Goal: Task Accomplishment & Management: Use online tool/utility

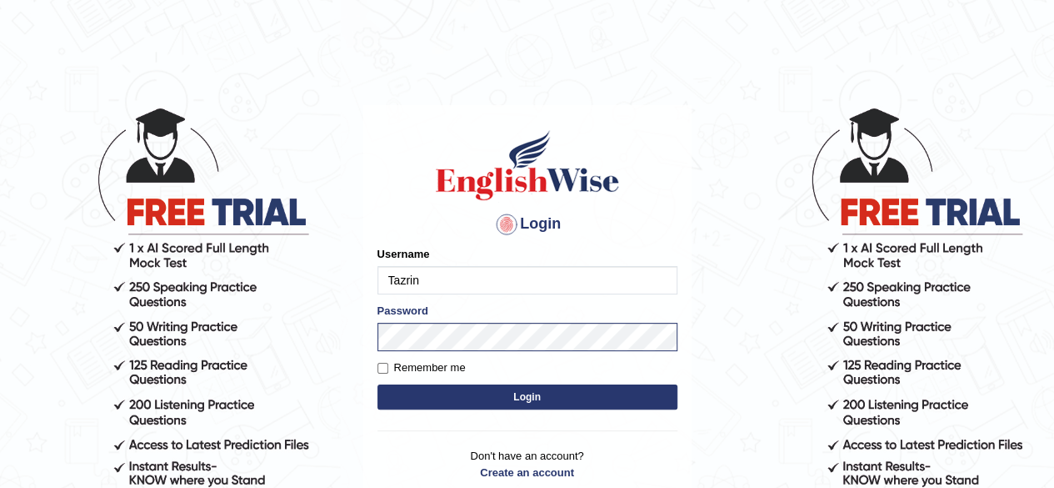
click at [543, 399] on button "Login" at bounding box center [528, 396] width 300 height 25
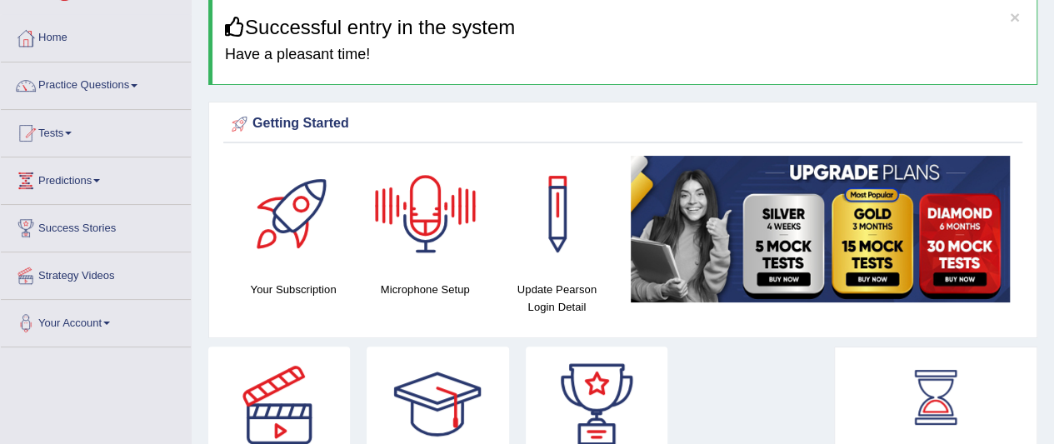
scroll to position [67, 0]
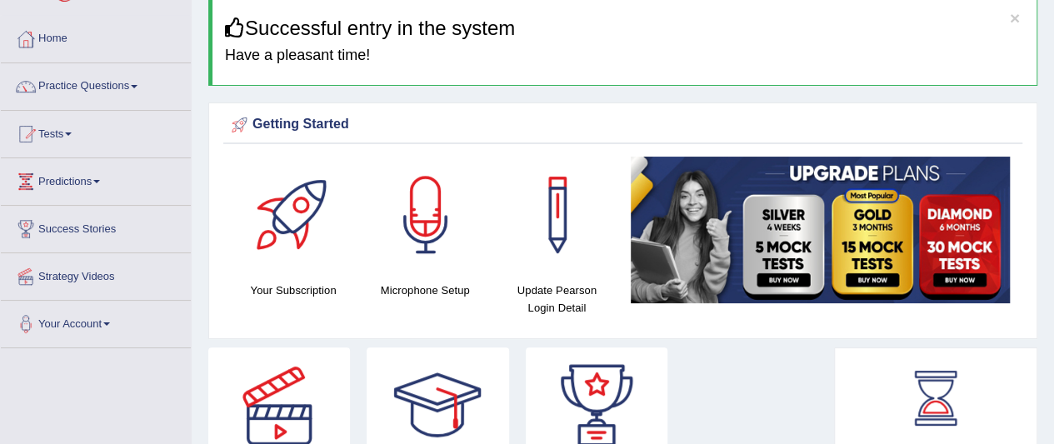
click at [428, 219] on div at bounding box center [426, 215] width 117 height 117
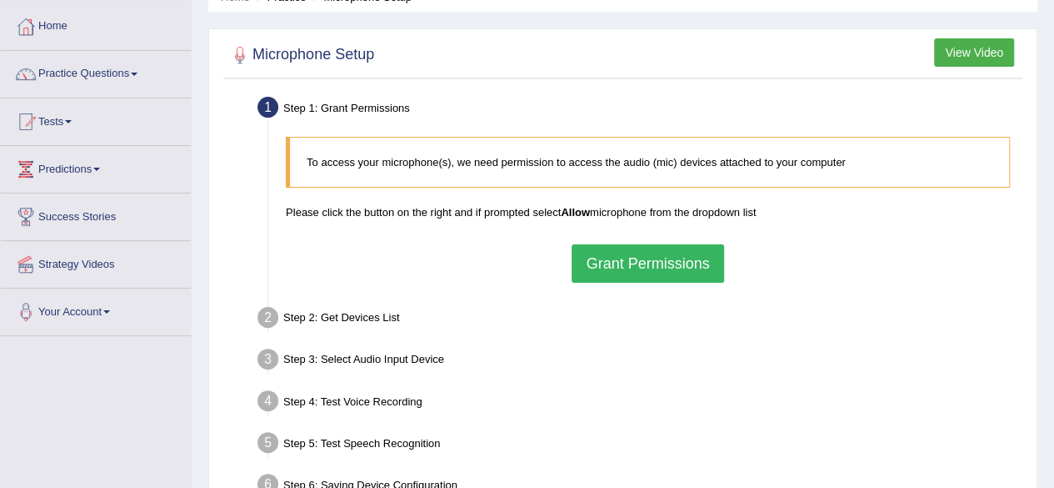
scroll to position [78, 0]
click at [635, 263] on button "Grant Permissions" at bounding box center [648, 264] width 152 height 38
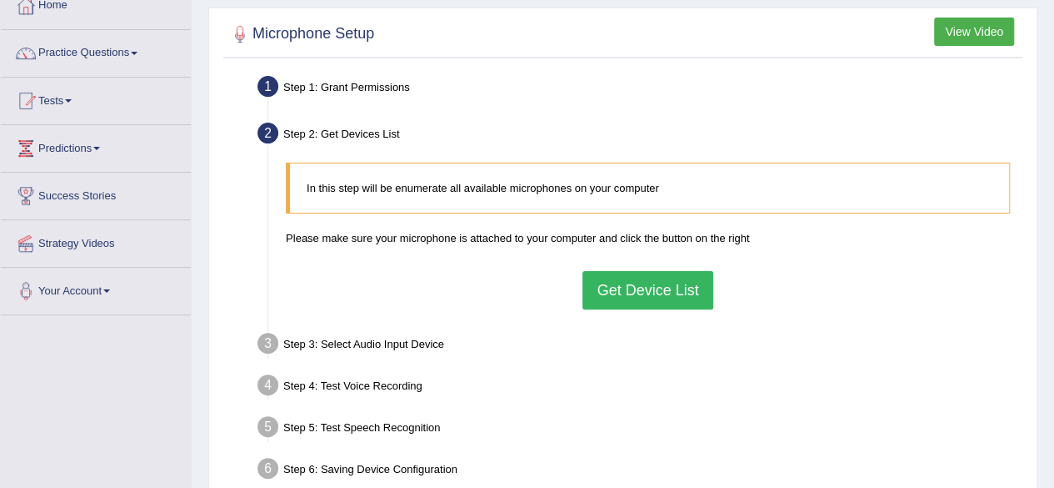
scroll to position [96, 0]
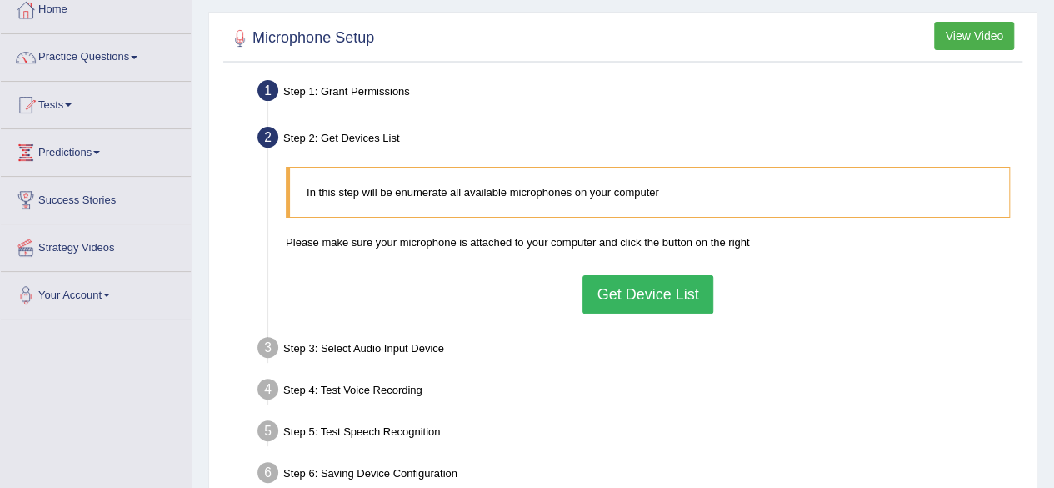
click at [643, 304] on button "Get Device List" at bounding box center [648, 294] width 130 height 38
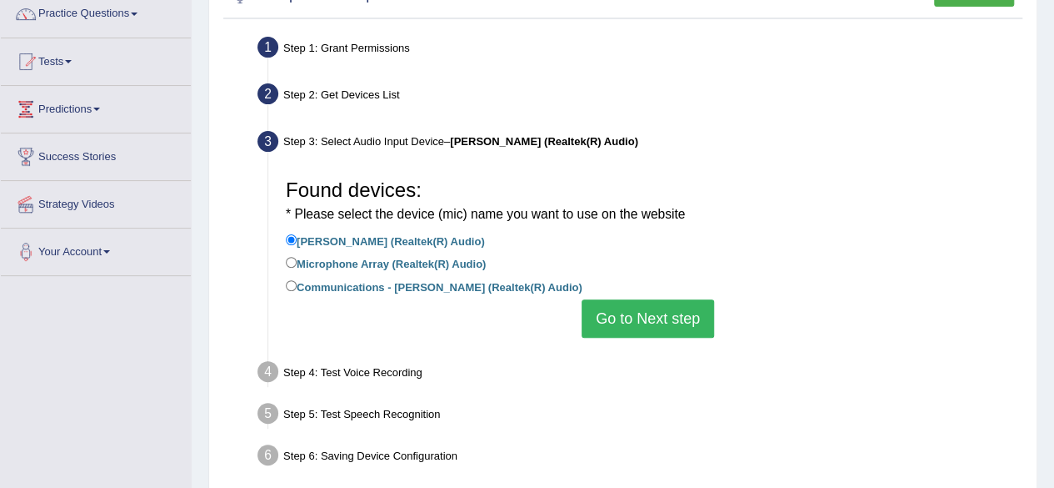
scroll to position [138, 0]
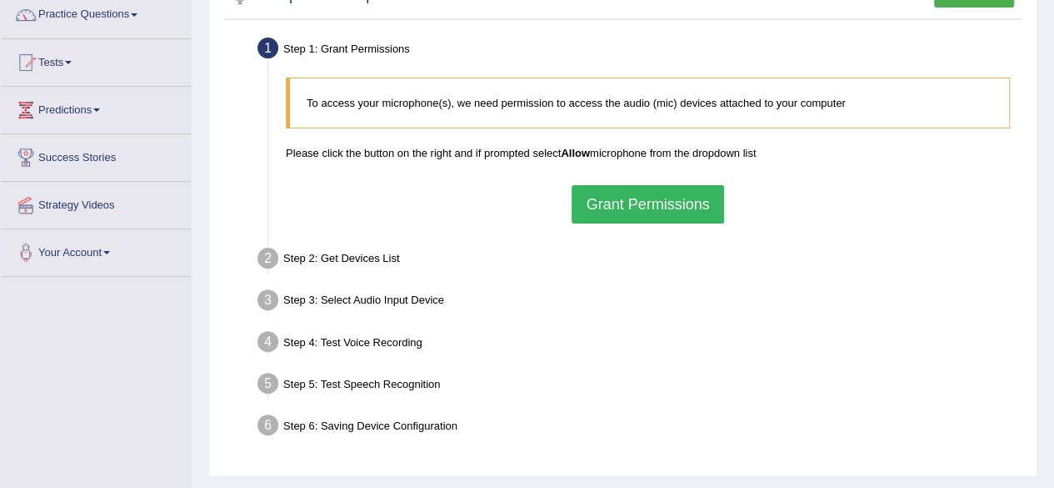
click at [658, 203] on button "Grant Permissions" at bounding box center [648, 204] width 152 height 38
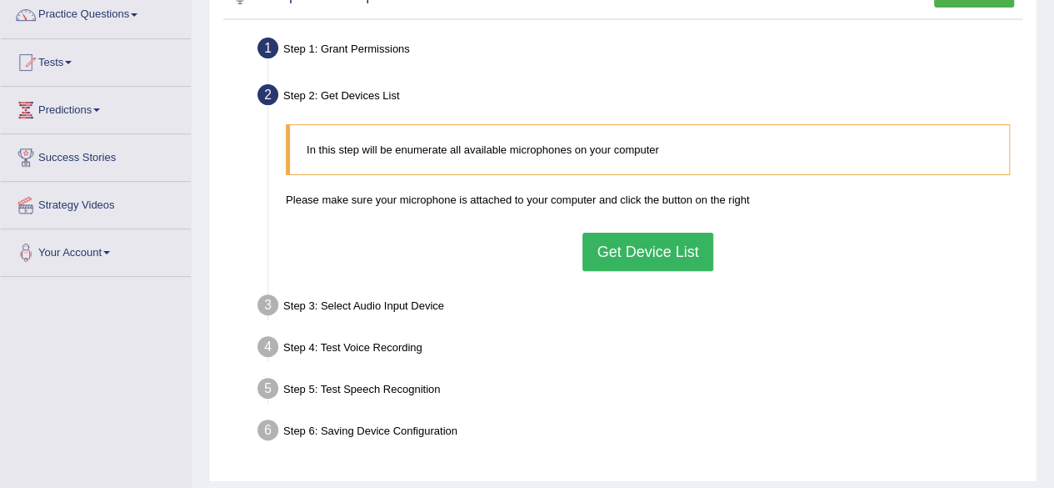
click at [658, 253] on button "Get Device List" at bounding box center [648, 252] width 130 height 38
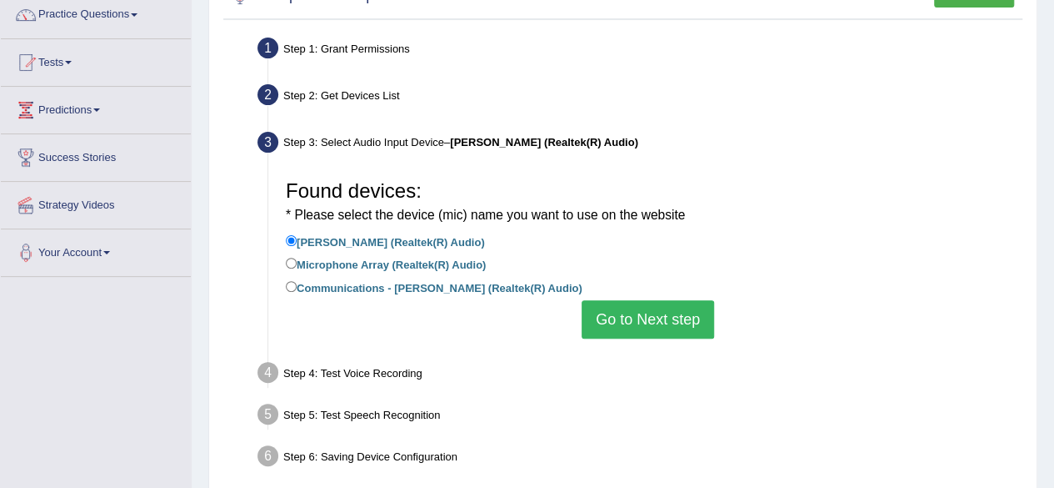
click at [513, 293] on label "Communications - [PERSON_NAME] (Realtek(R) Audio)" at bounding box center [434, 287] width 297 height 18
click at [297, 292] on input "Communications - [PERSON_NAME] (Realtek(R) Audio)" at bounding box center [291, 286] width 11 height 11
radio input "true"
click at [653, 319] on button "Go to Next step" at bounding box center [648, 319] width 133 height 38
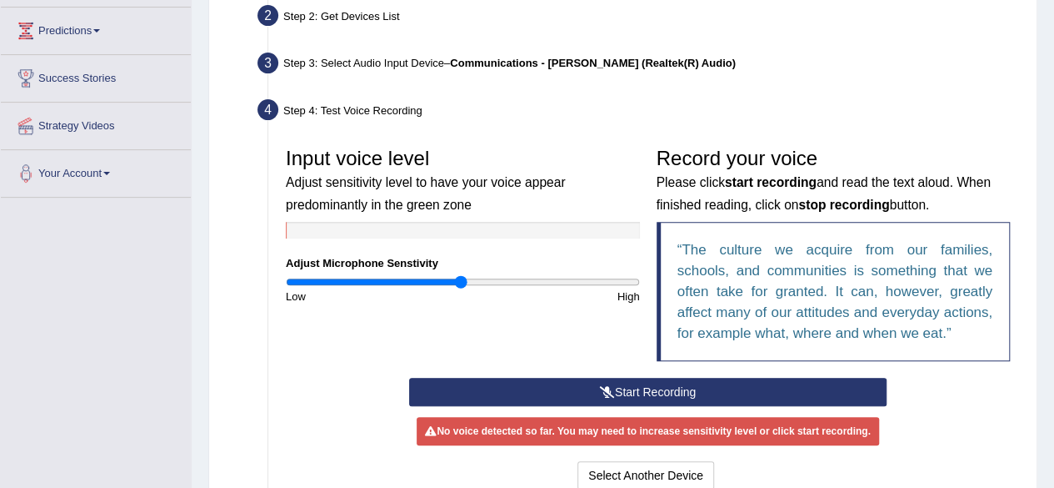
scroll to position [218, 0]
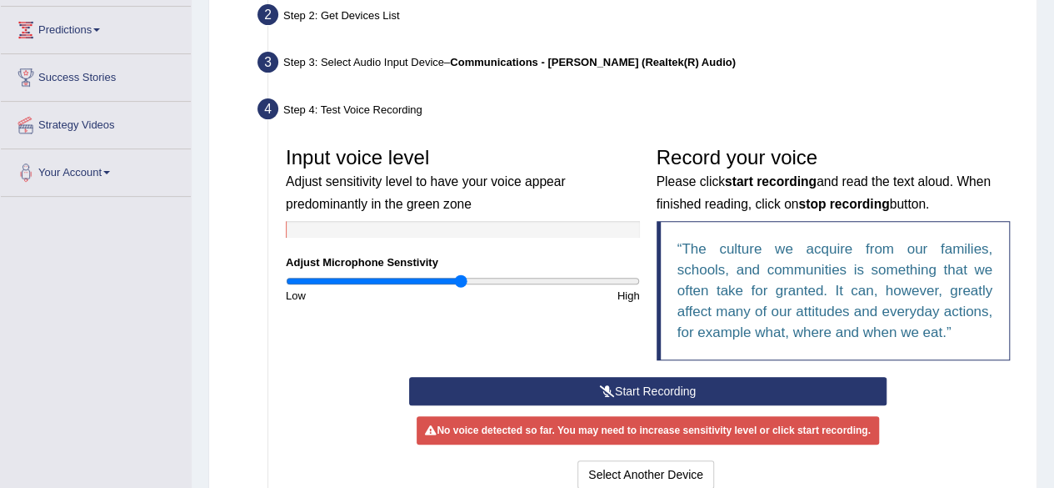
click at [646, 390] on button "Start Recording" at bounding box center [648, 391] width 478 height 28
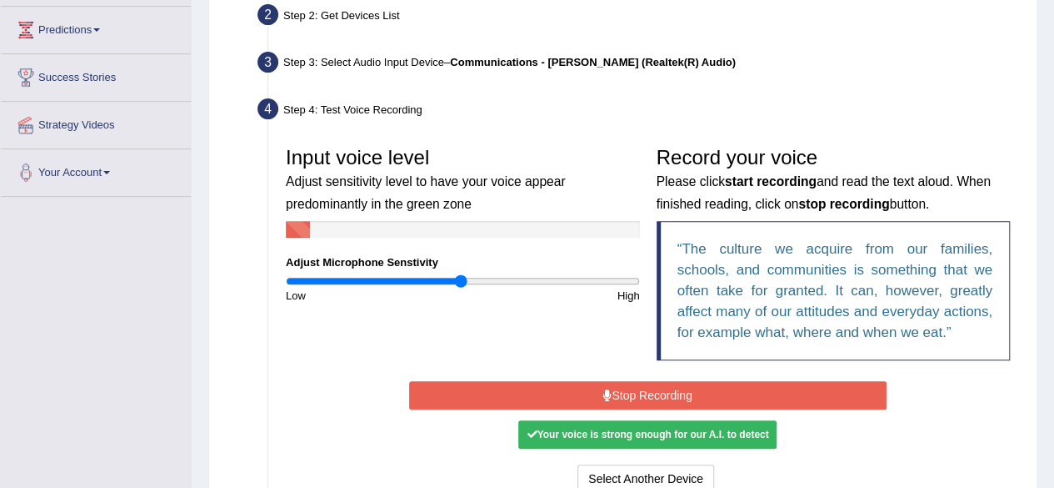
click at [646, 390] on button "Stop Recording" at bounding box center [648, 395] width 478 height 28
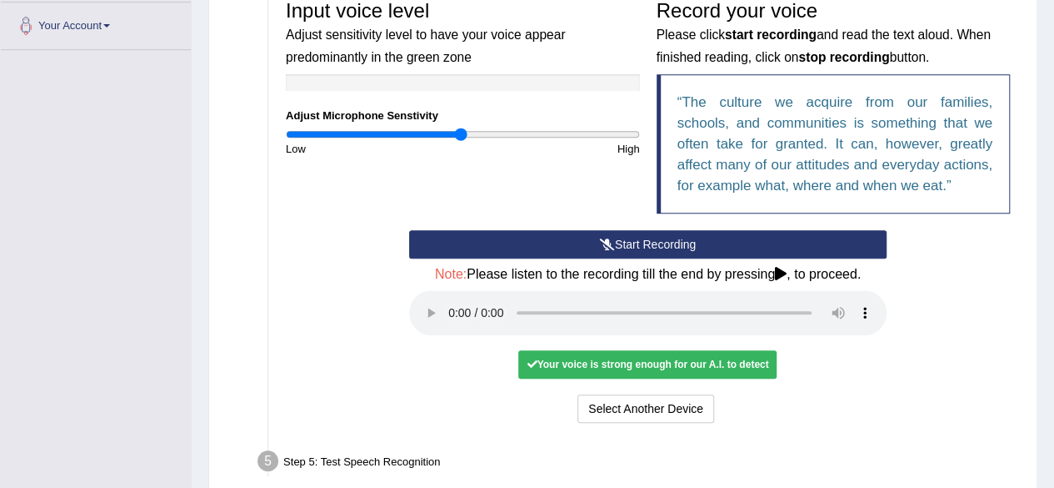
scroll to position [410, 0]
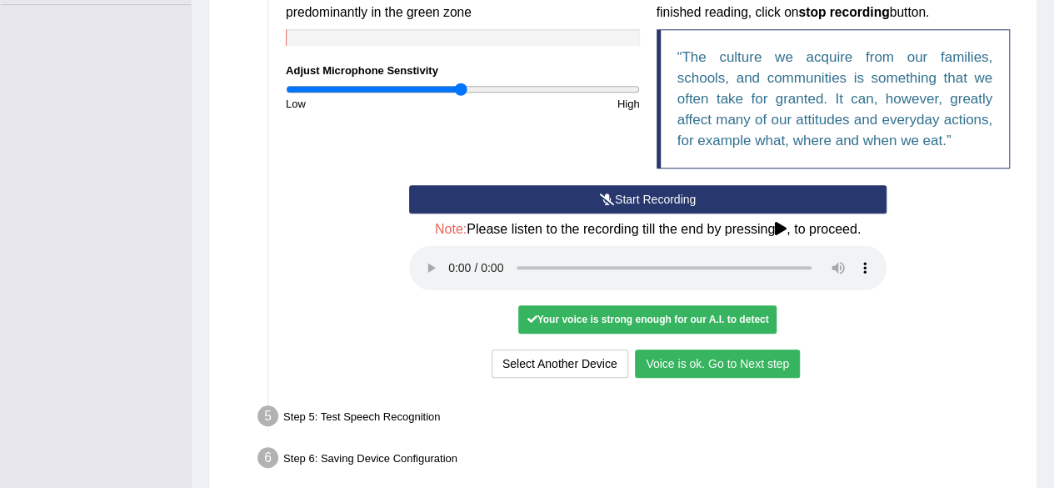
click at [758, 358] on button "Voice is ok. Go to Next step" at bounding box center [717, 363] width 165 height 28
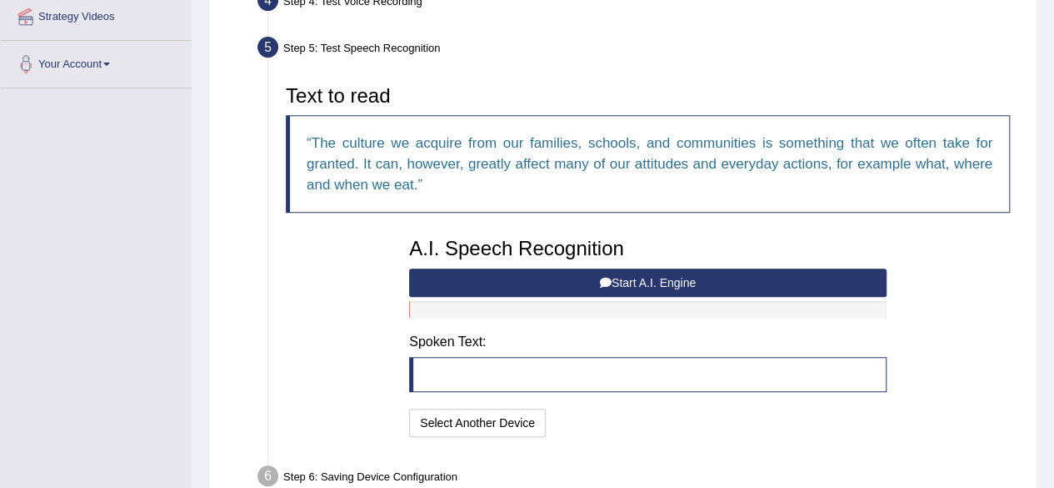
scroll to position [322, 0]
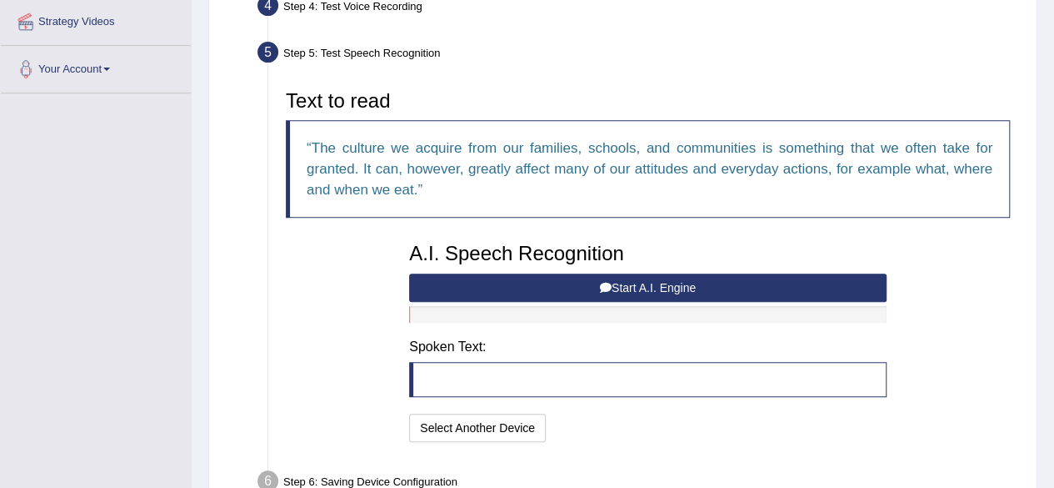
click at [703, 291] on button "Start A.I. Engine" at bounding box center [648, 287] width 478 height 28
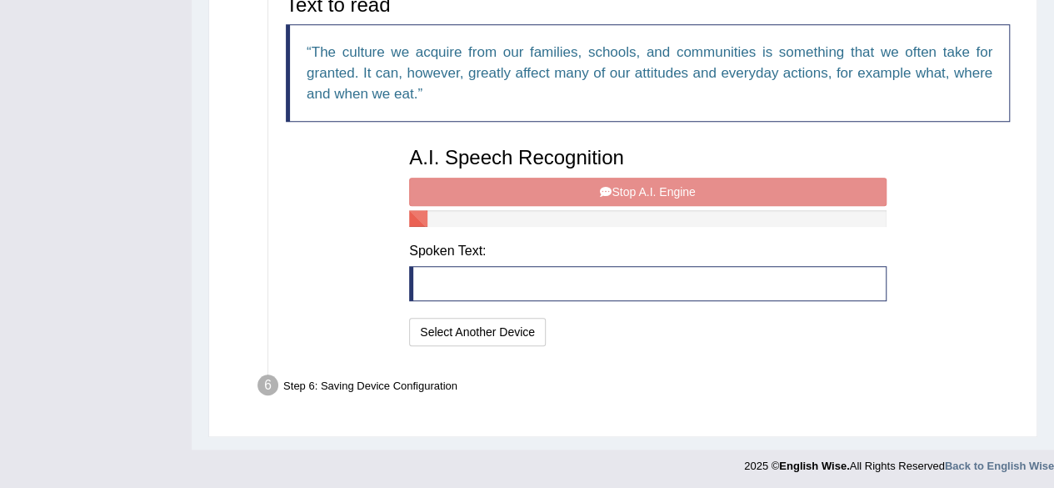
scroll to position [416, 0]
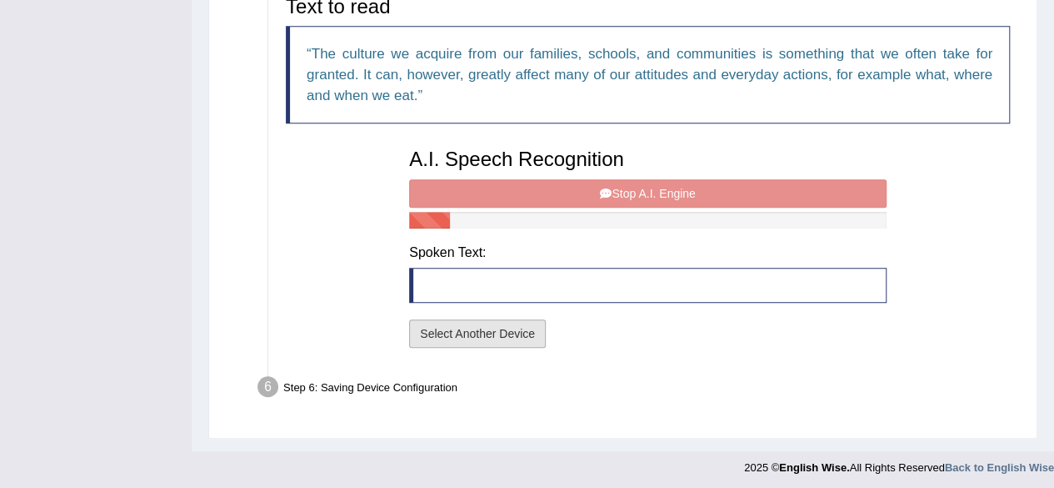
click at [477, 333] on button "Select Another Device" at bounding box center [477, 333] width 137 height 28
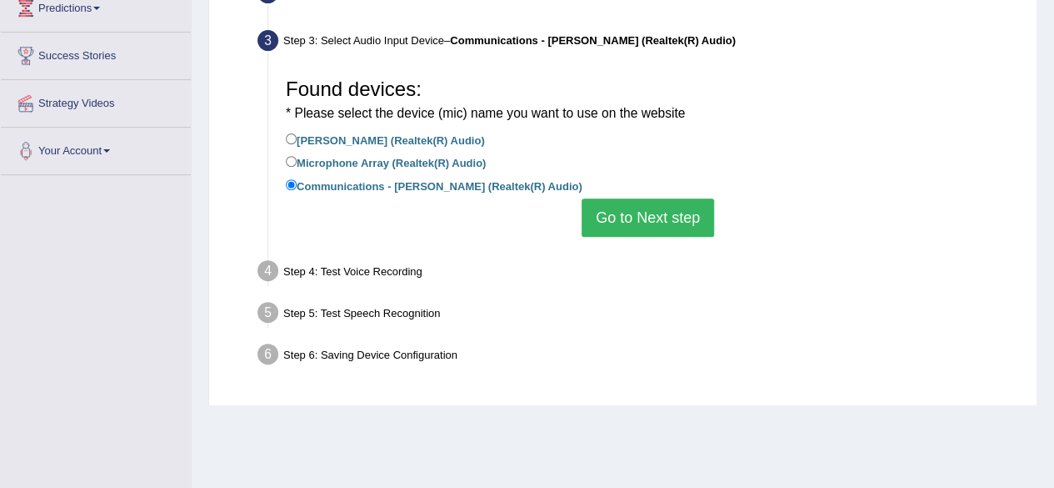
scroll to position [240, 0]
click at [387, 144] on label "Jack Mic (Realtek(R) Audio)" at bounding box center [385, 139] width 199 height 18
click at [297, 144] on input "Jack Mic (Realtek(R) Audio)" at bounding box center [291, 138] width 11 height 11
radio input "true"
click at [638, 228] on button "Go to Next step" at bounding box center [648, 217] width 133 height 38
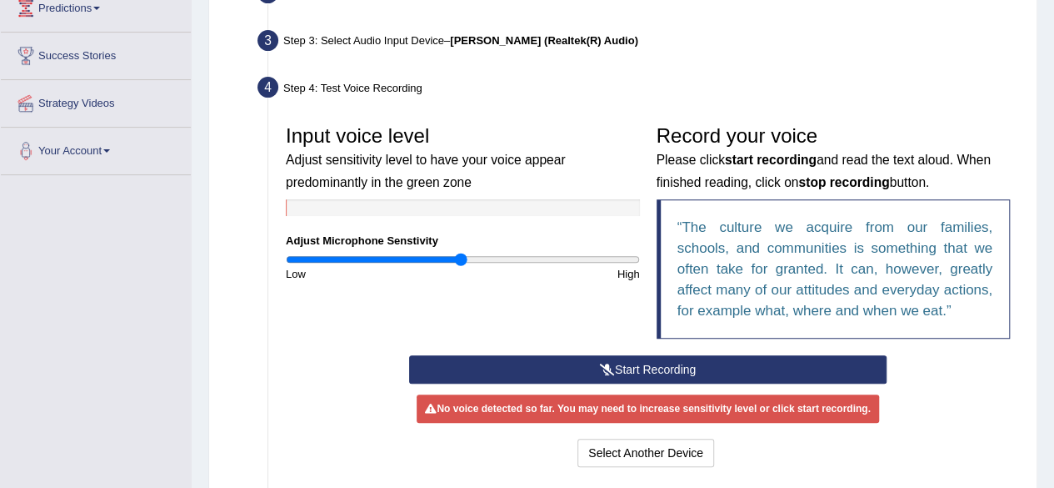
click at [624, 361] on button "Start Recording" at bounding box center [648, 369] width 478 height 28
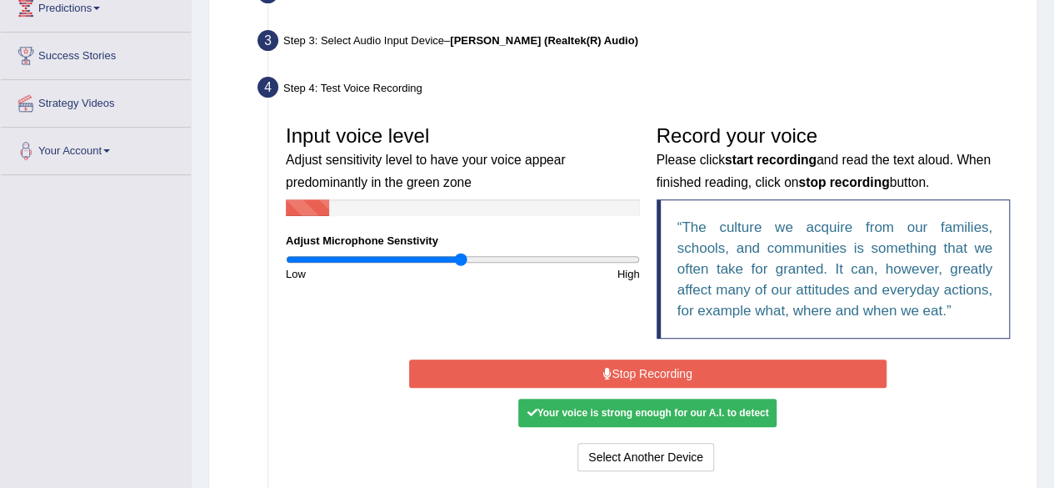
click at [624, 361] on button "Stop Recording" at bounding box center [648, 373] width 478 height 28
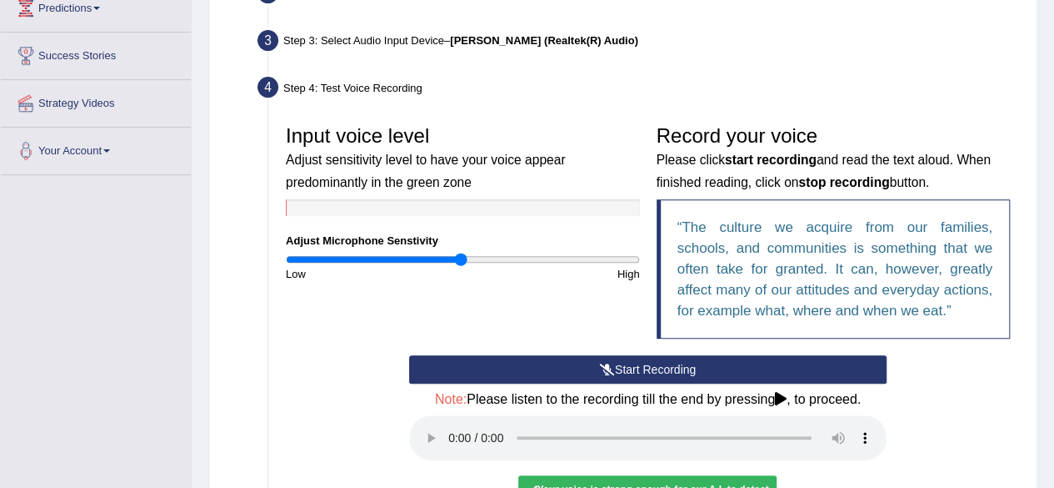
scroll to position [313, 0]
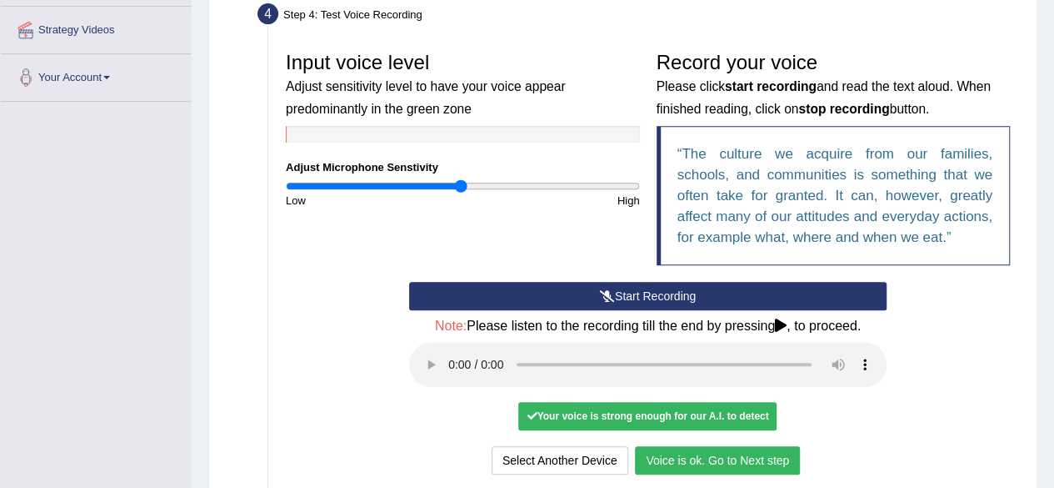
click at [713, 461] on button "Voice is ok. Go to Next step" at bounding box center [717, 460] width 165 height 28
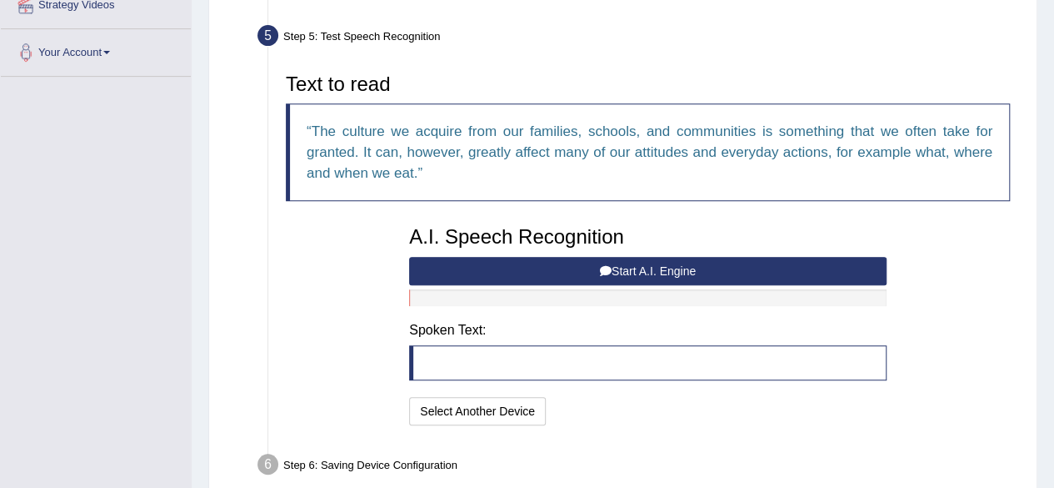
scroll to position [343, 0]
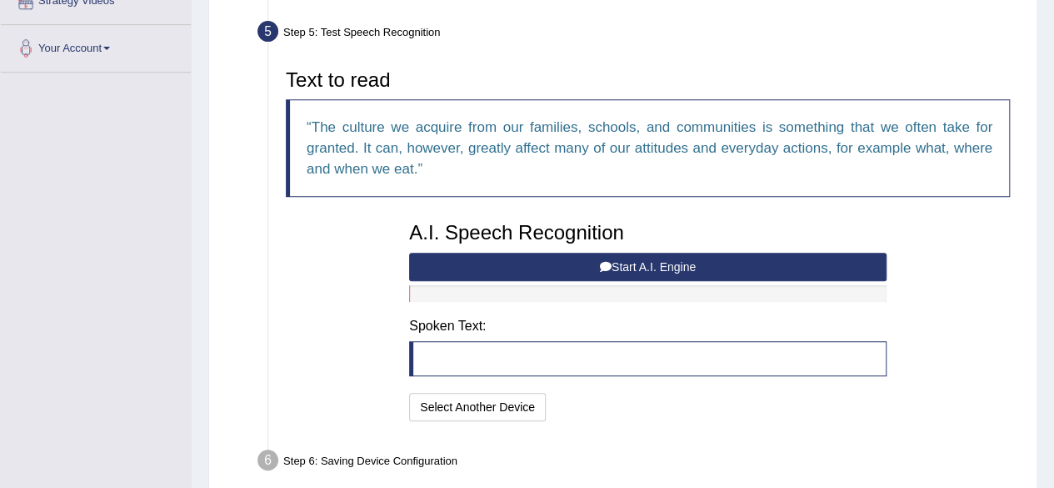
click at [694, 256] on button "Start A.I. Engine" at bounding box center [648, 267] width 478 height 28
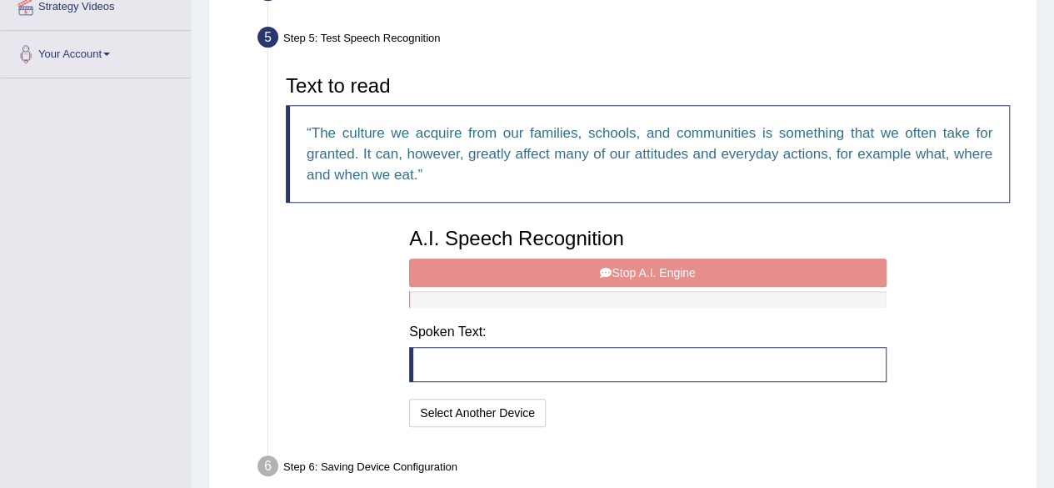
scroll to position [336, 0]
click at [506, 405] on button "Select Another Device" at bounding box center [477, 413] width 137 height 28
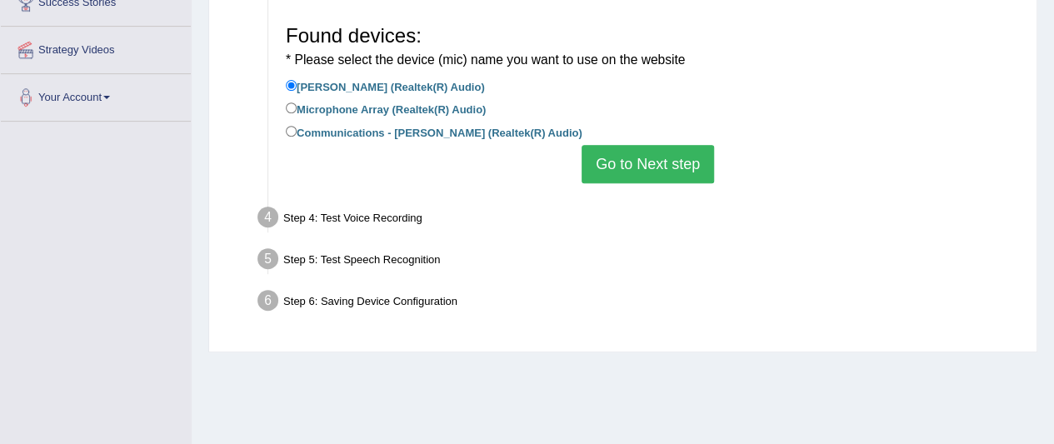
scroll to position [296, 0]
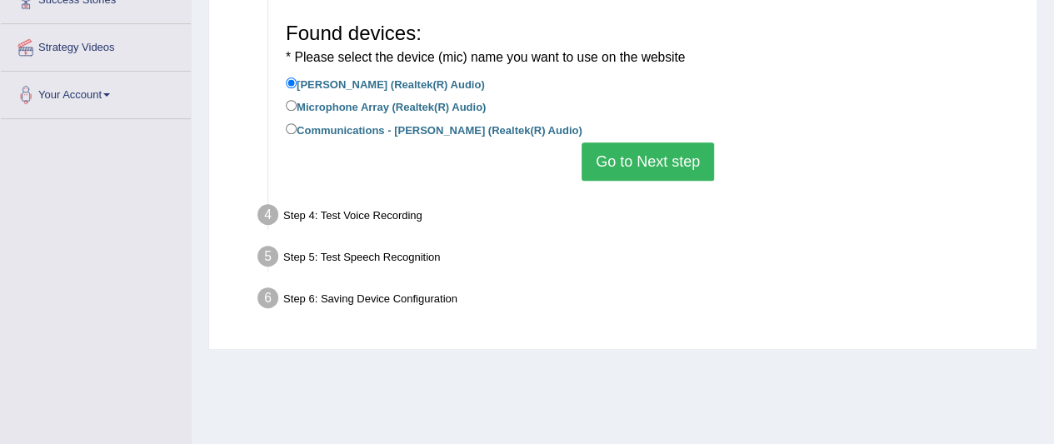
click at [655, 156] on button "Go to Next step" at bounding box center [648, 162] width 133 height 38
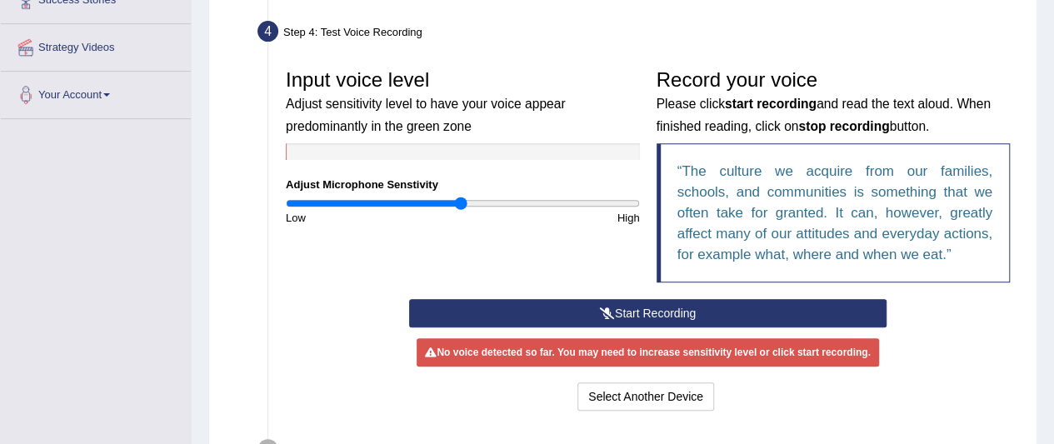
click at [657, 315] on button "Start Recording" at bounding box center [648, 313] width 478 height 28
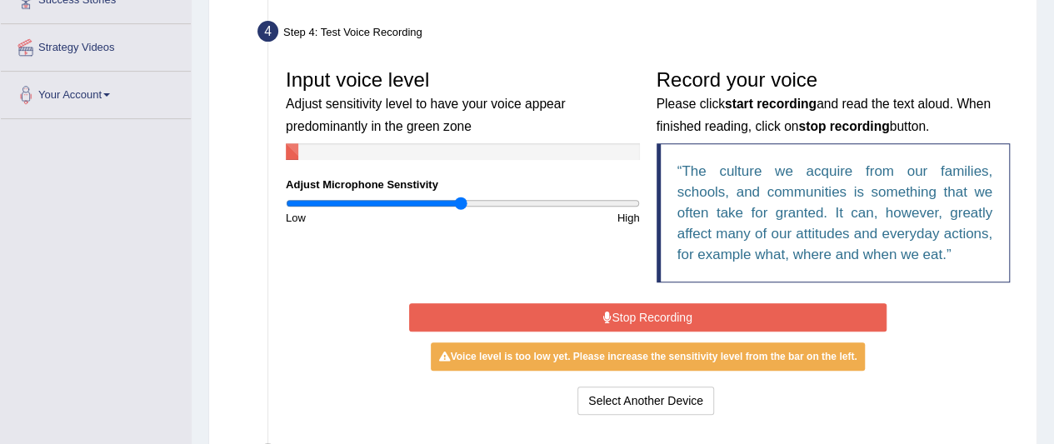
click at [657, 315] on button "Stop Recording" at bounding box center [648, 317] width 478 height 28
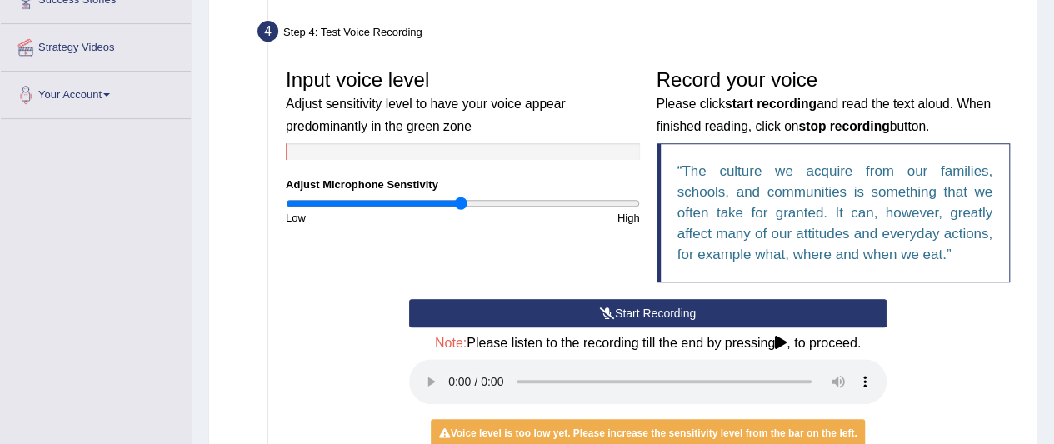
click at [657, 315] on button "Start Recording" at bounding box center [648, 313] width 478 height 28
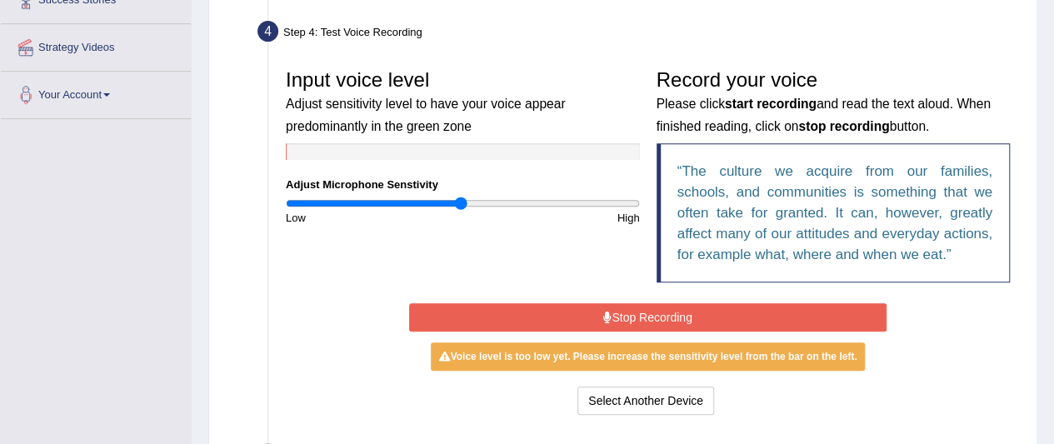
click at [657, 315] on button "Stop Recording" at bounding box center [648, 317] width 478 height 28
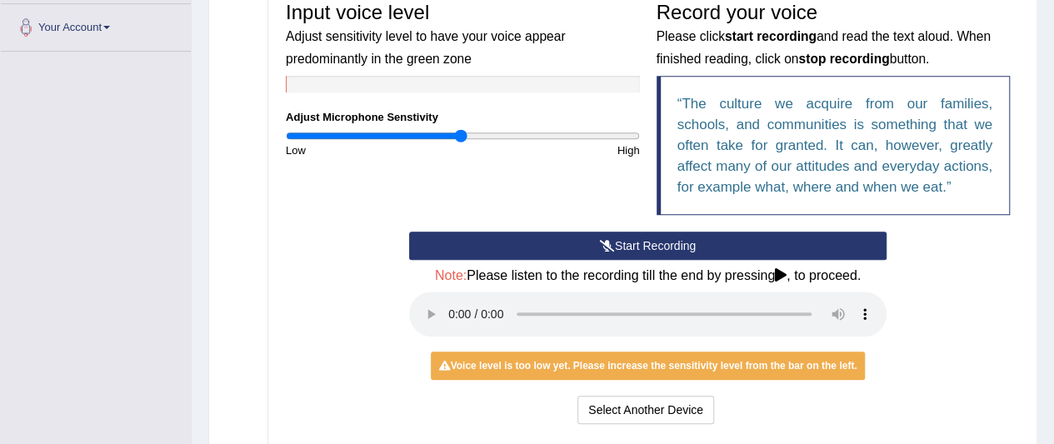
scroll to position [364, 0]
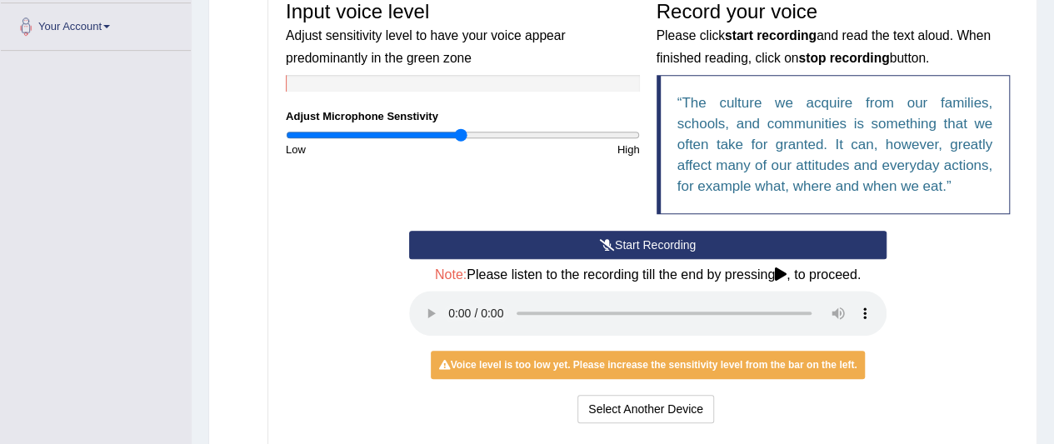
click at [647, 247] on button "Start Recording" at bounding box center [648, 245] width 478 height 28
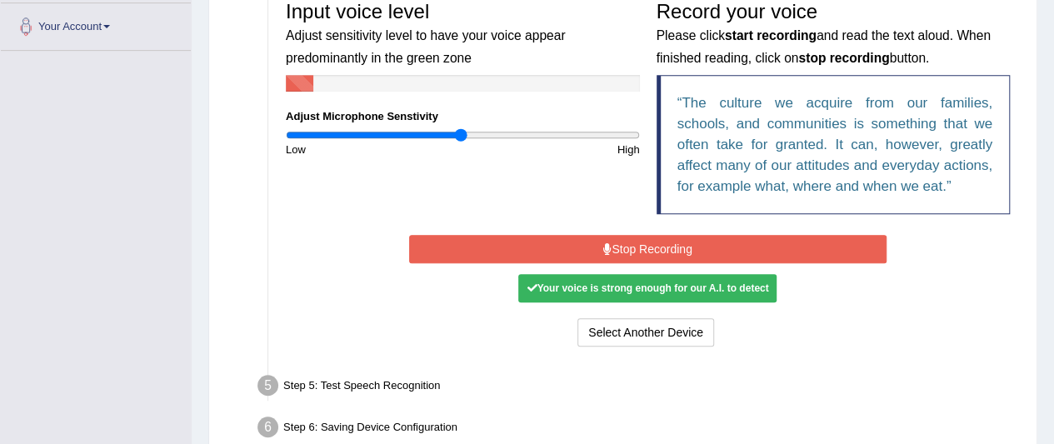
click at [647, 247] on button "Stop Recording" at bounding box center [648, 249] width 478 height 28
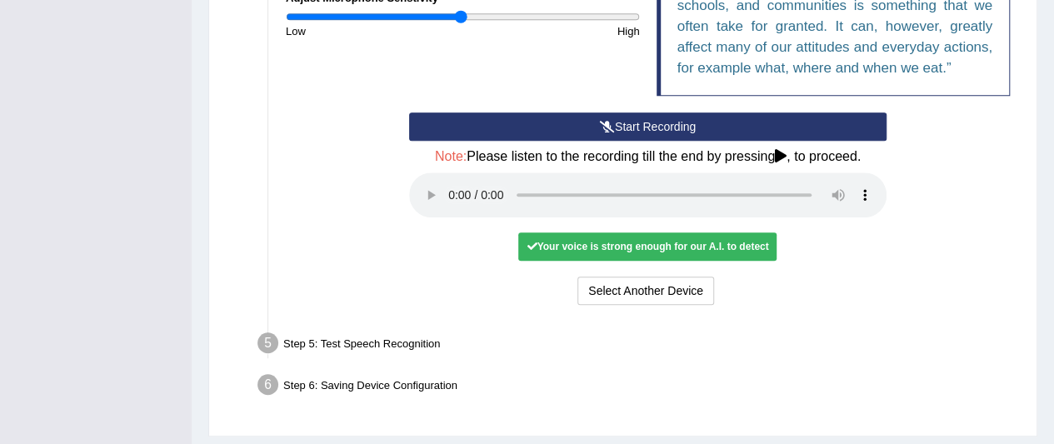
scroll to position [497, 0]
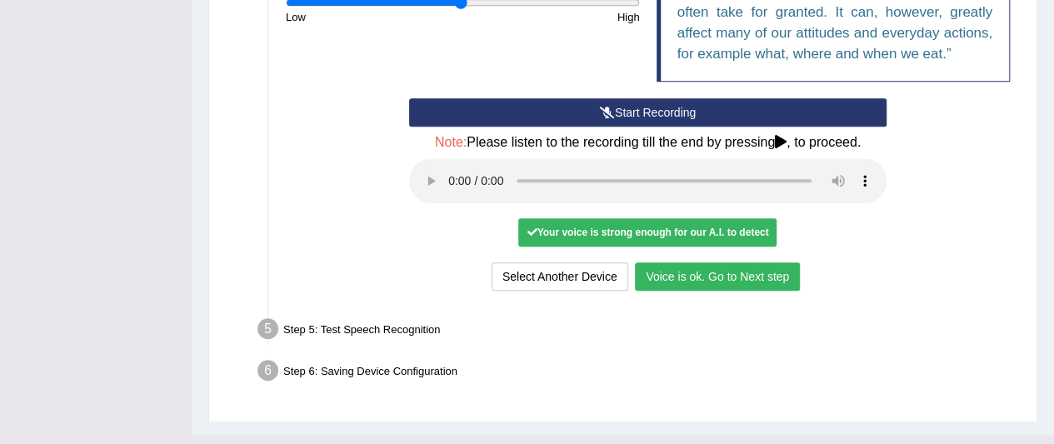
click at [703, 278] on button "Voice is ok. Go to Next step" at bounding box center [717, 277] width 165 height 28
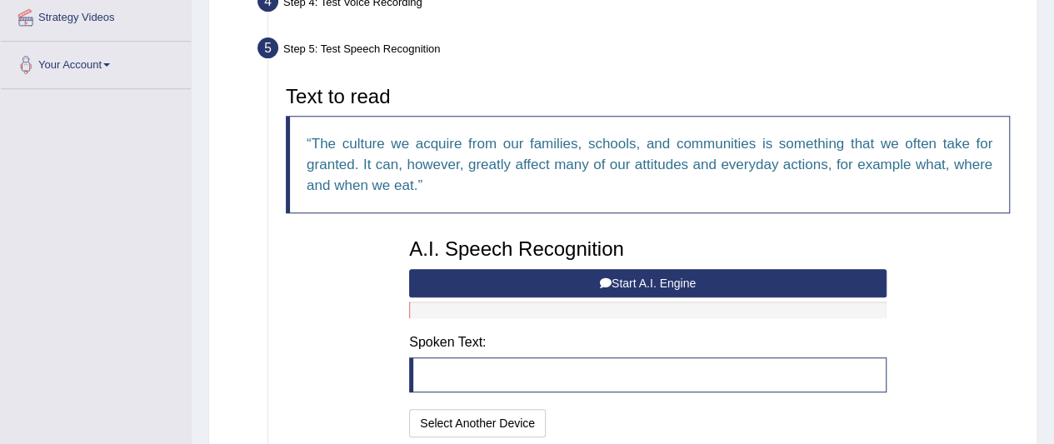
scroll to position [325, 0]
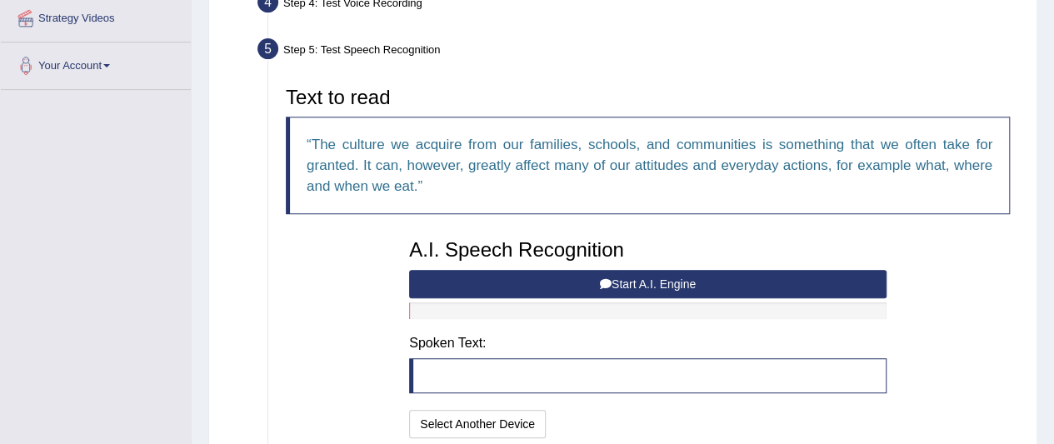
click at [700, 278] on button "Start A.I. Engine" at bounding box center [648, 284] width 478 height 28
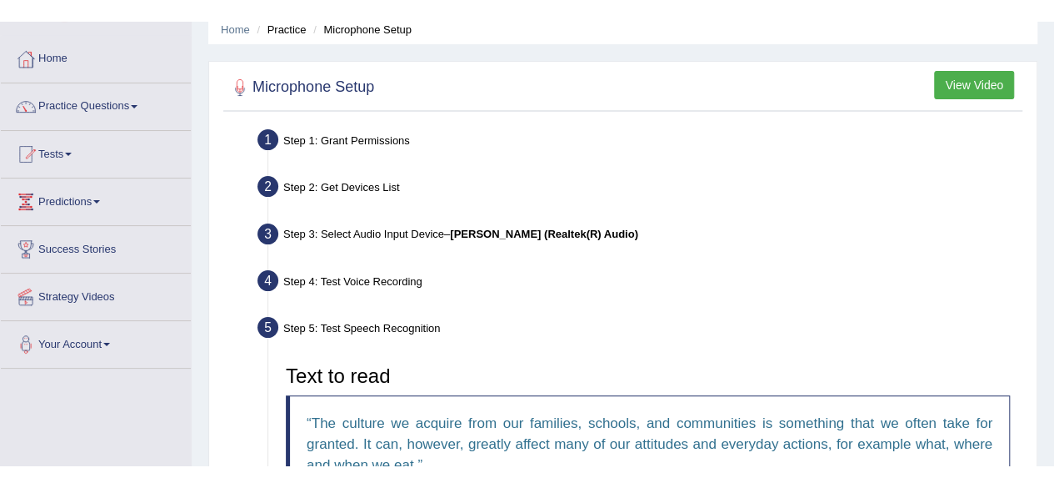
scroll to position [0, 0]
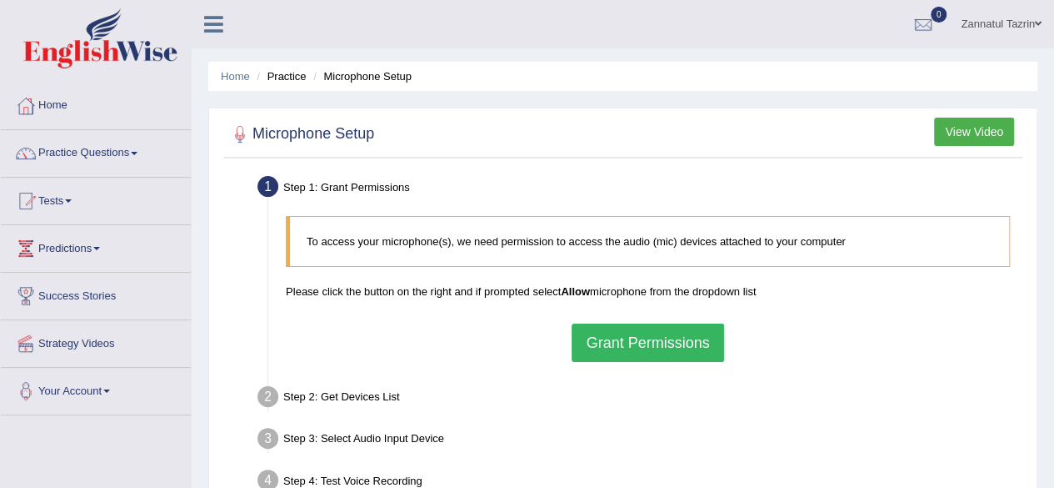
click at [640, 341] on button "Grant Permissions" at bounding box center [648, 342] width 152 height 38
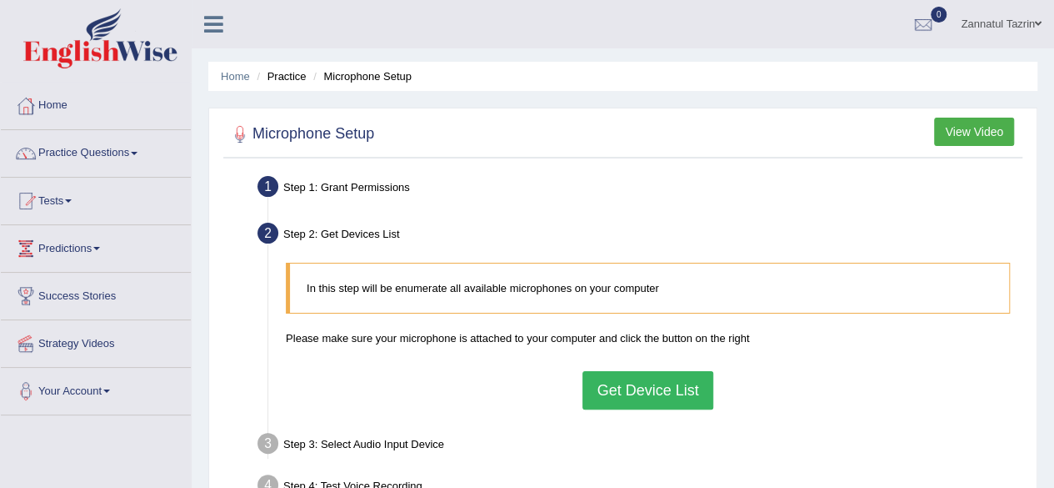
click at [652, 393] on button "Get Device List" at bounding box center [648, 390] width 130 height 38
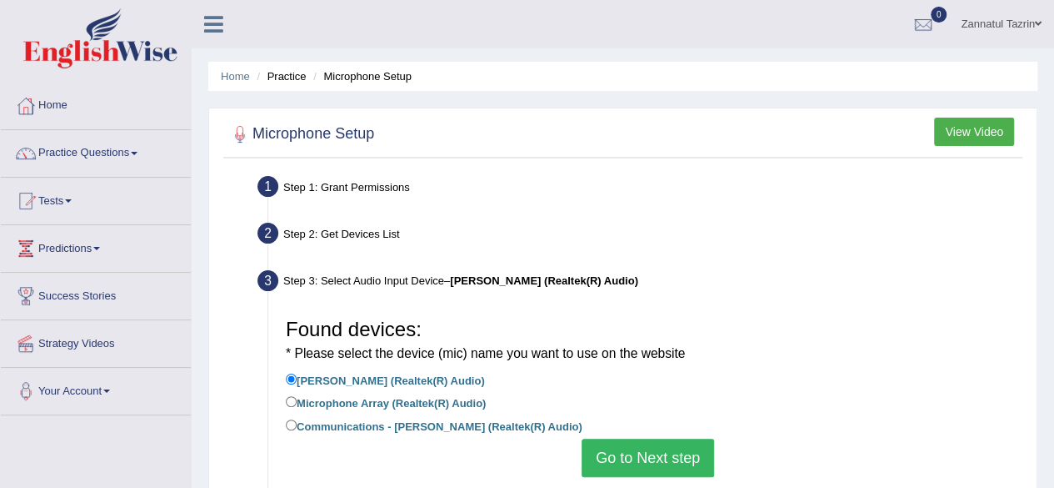
click at [655, 464] on button "Go to Next step" at bounding box center [648, 457] width 133 height 38
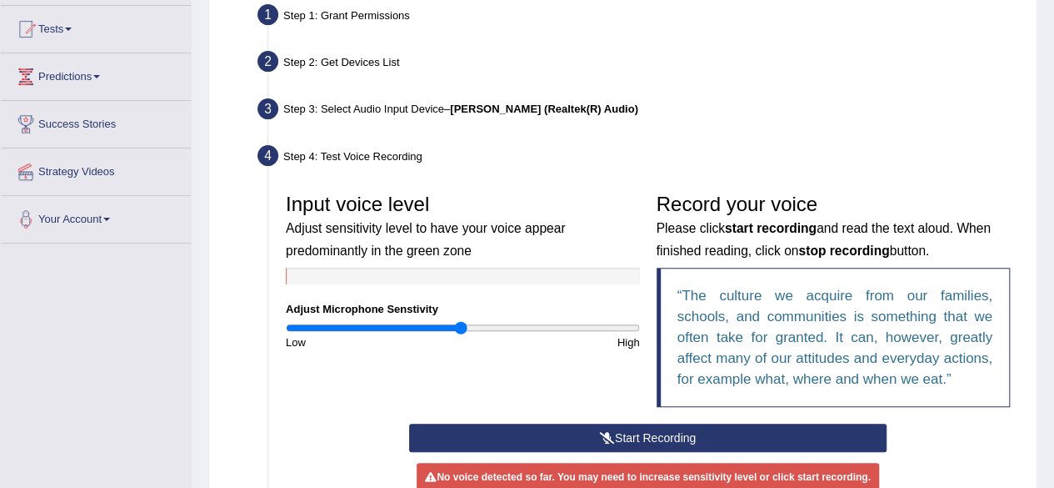
scroll to position [171, 0]
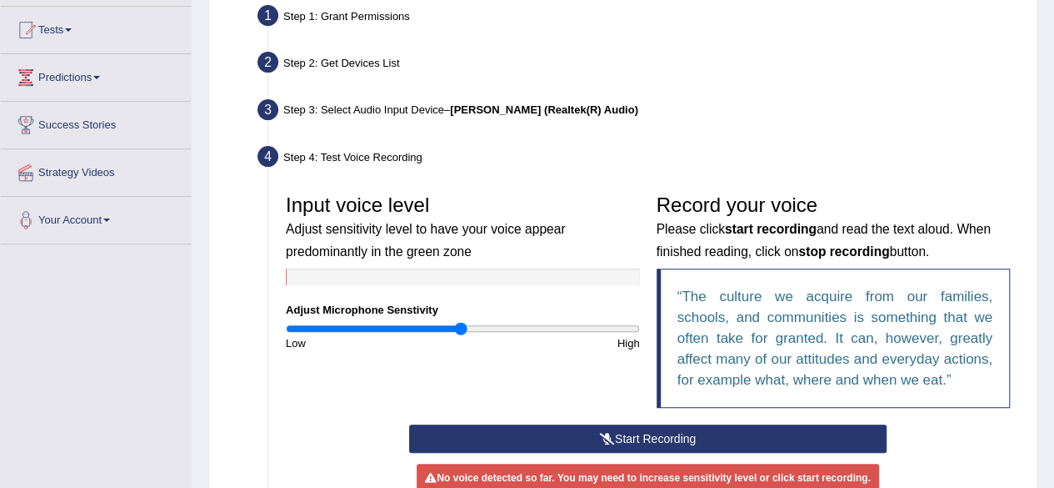
click at [657, 437] on button "Start Recording" at bounding box center [648, 438] width 478 height 28
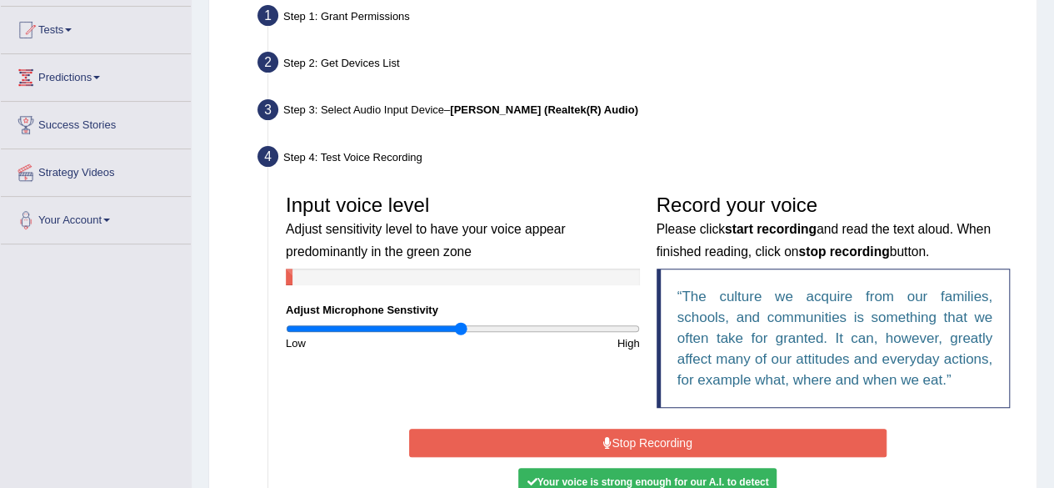
click at [657, 437] on button "Stop Recording" at bounding box center [648, 442] width 478 height 28
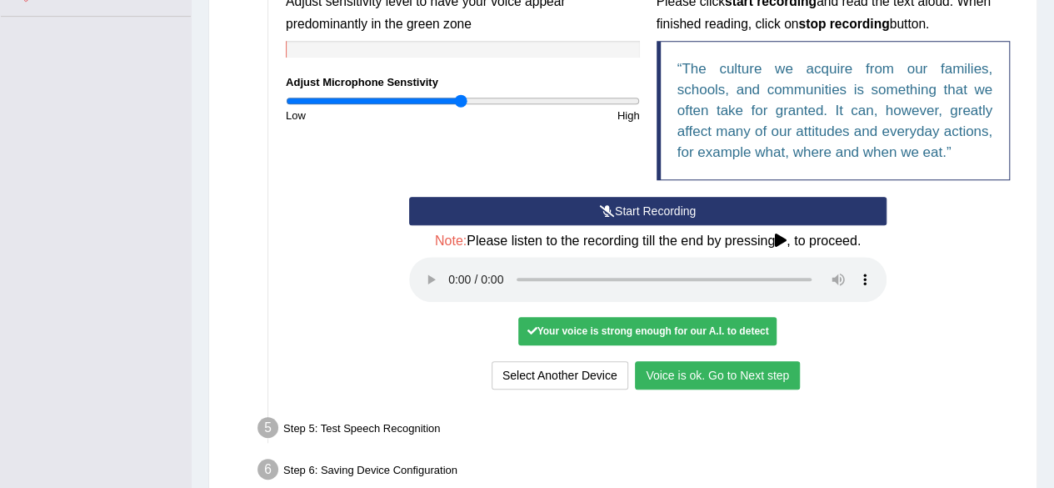
scroll to position [430, 0]
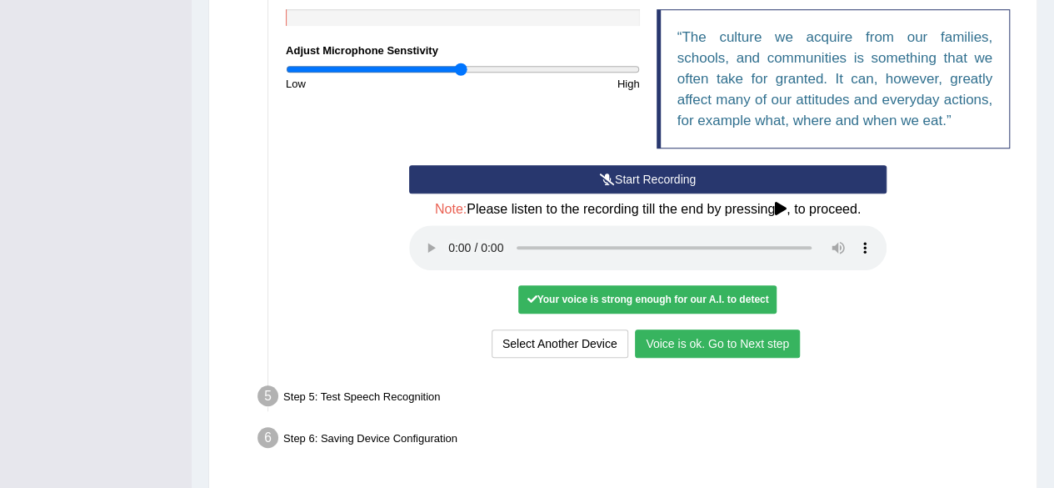
click at [726, 344] on button "Voice is ok. Go to Next step" at bounding box center [717, 343] width 165 height 28
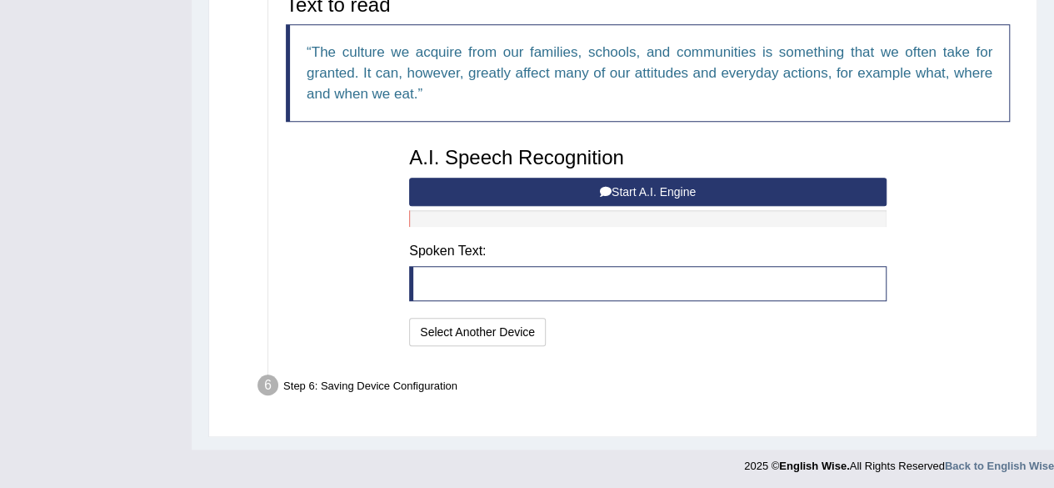
scroll to position [318, 0]
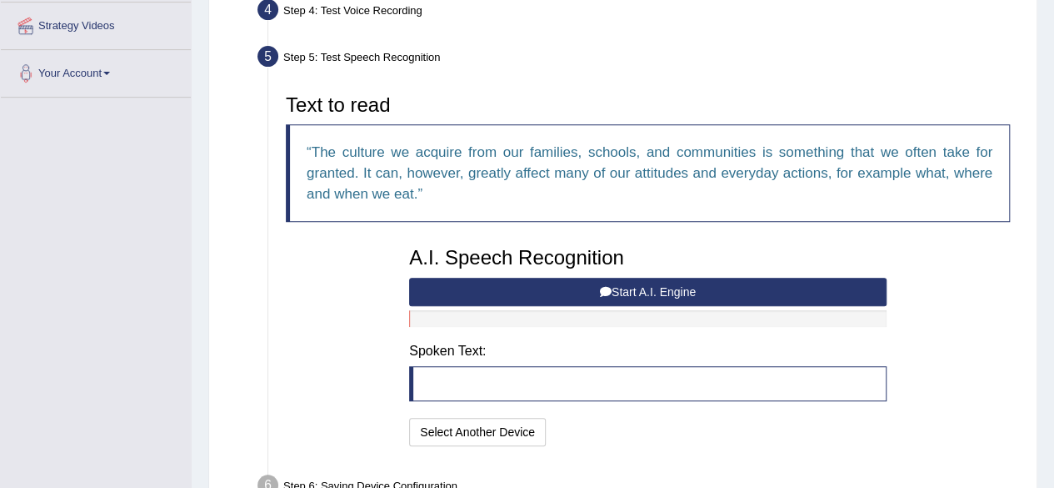
drag, startPoint x: 601, startPoint y: 285, endPoint x: 908, endPoint y: 241, distance: 309.9
click at [908, 241] on div "Text to read The culture we acquire from our families, schools, and communities…" at bounding box center [648, 268] width 741 height 364
click at [713, 287] on button "Start A.I. Engine" at bounding box center [648, 292] width 478 height 28
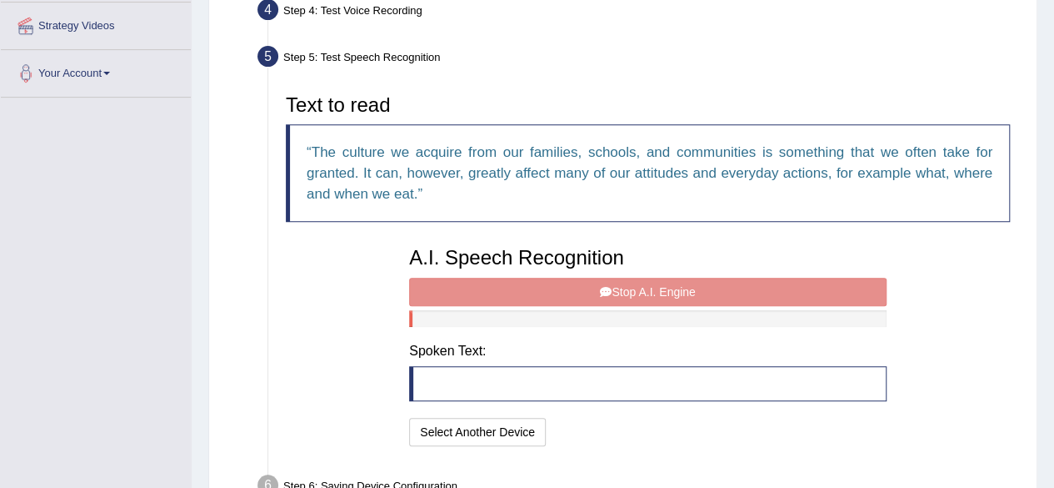
click at [713, 287] on div "A.I. Speech Recognition Start A.I. Engine Stop A.I. Engine Note: Please listen …" at bounding box center [648, 344] width 494 height 212
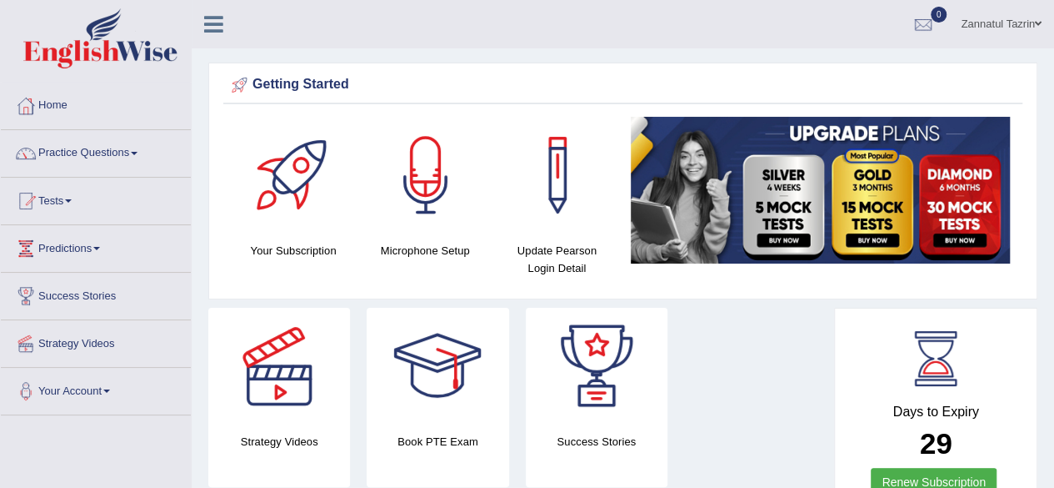
click at [433, 194] on div at bounding box center [426, 175] width 117 height 117
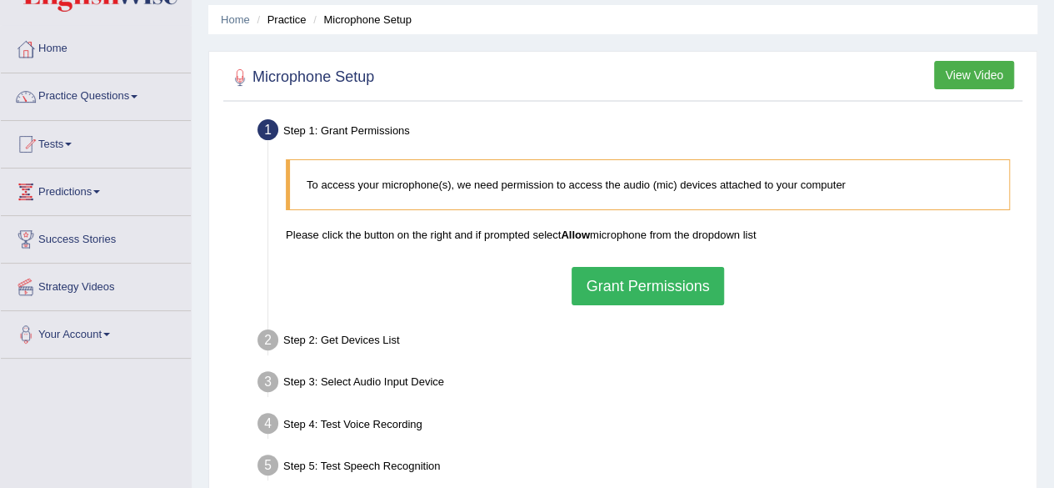
scroll to position [48, 0]
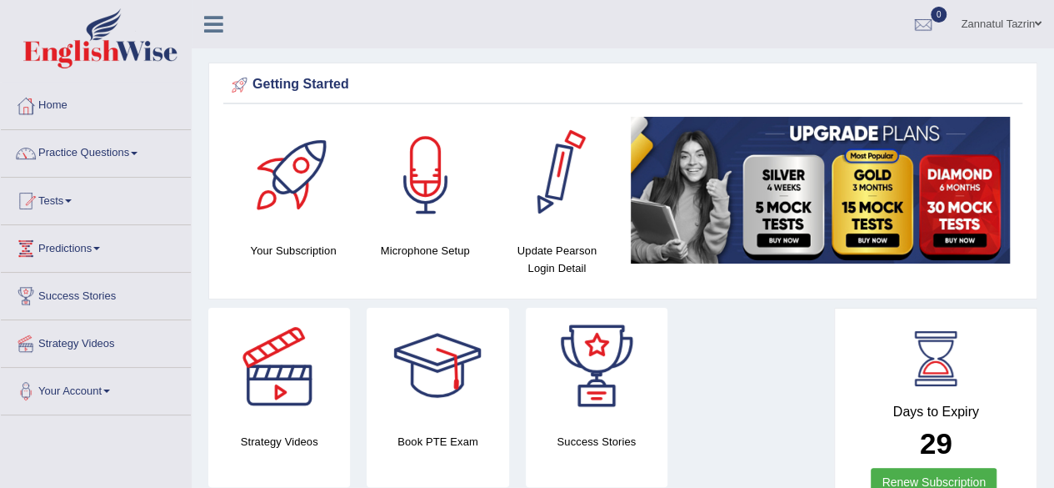
click at [403, 212] on div at bounding box center [426, 175] width 117 height 117
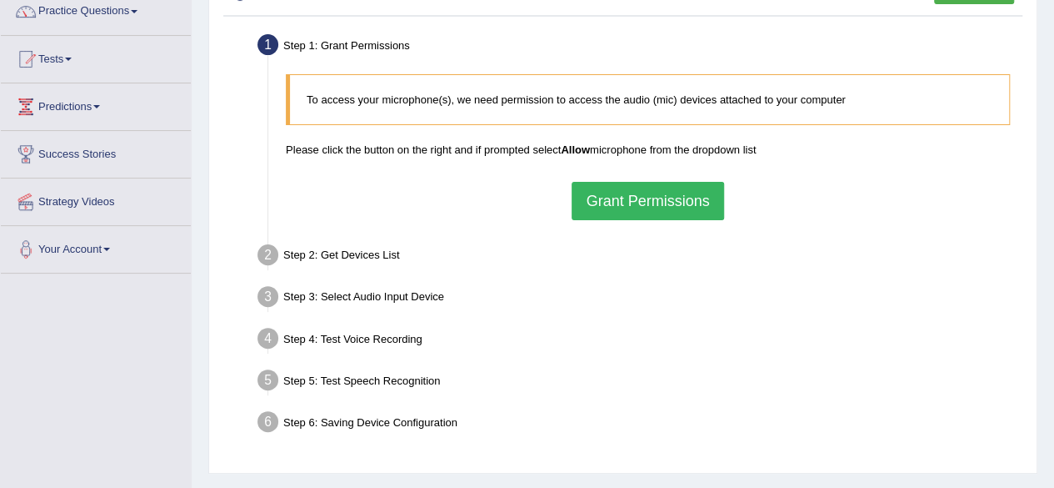
scroll to position [138, 0]
